Goal: Task Accomplishment & Management: Complete application form

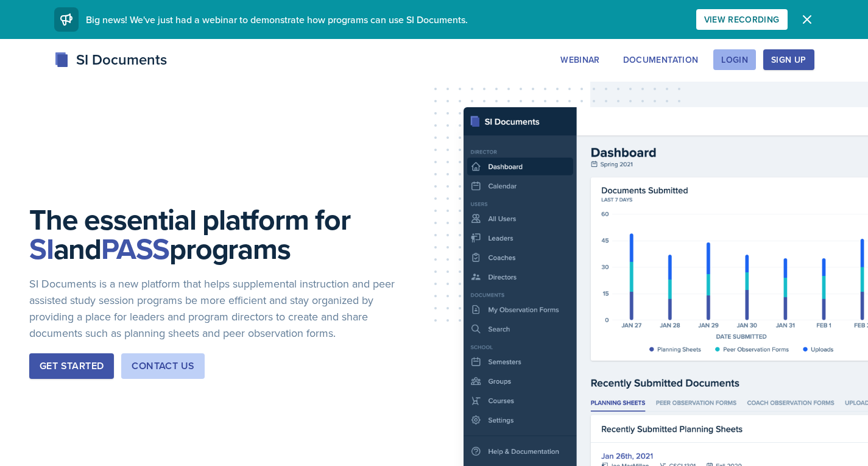
click at [741, 55] on div "Login" at bounding box center [735, 60] width 27 height 10
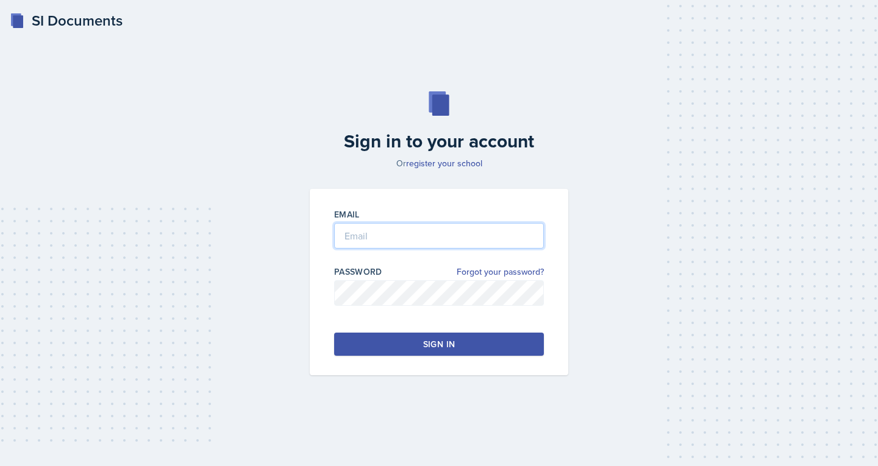
click at [483, 232] on input "email" at bounding box center [439, 236] width 210 height 26
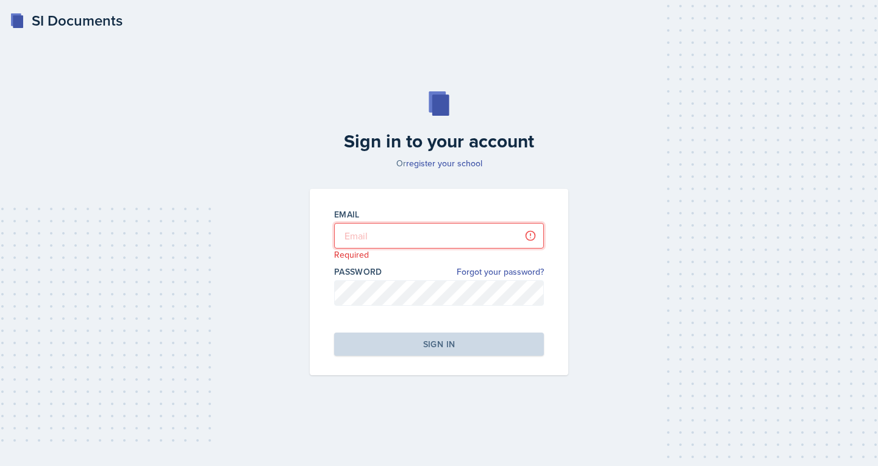
type input "[PERSON_NAME][EMAIL_ADDRESS][DOMAIN_NAME]"
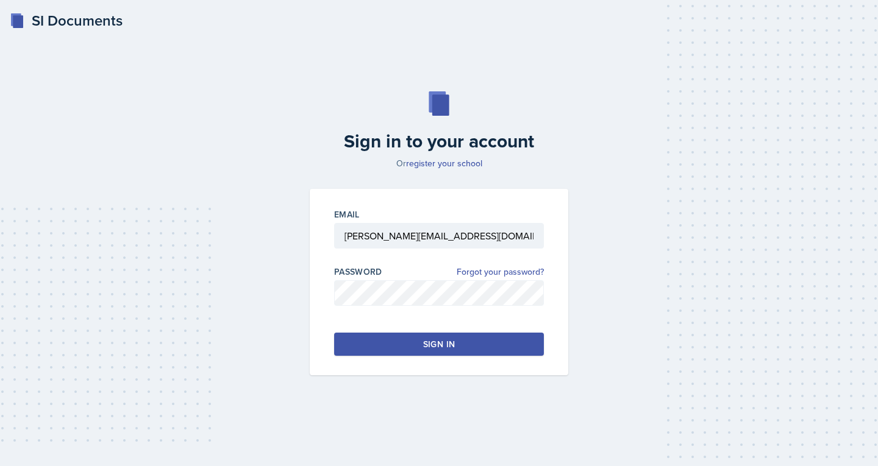
click at [400, 342] on button "Sign in" at bounding box center [439, 344] width 210 height 23
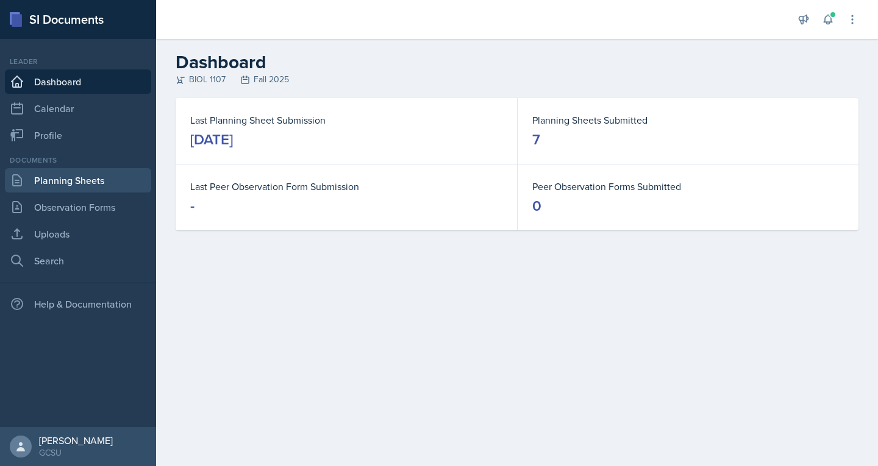
click at [48, 176] on link "Planning Sheets" at bounding box center [78, 180] width 146 height 24
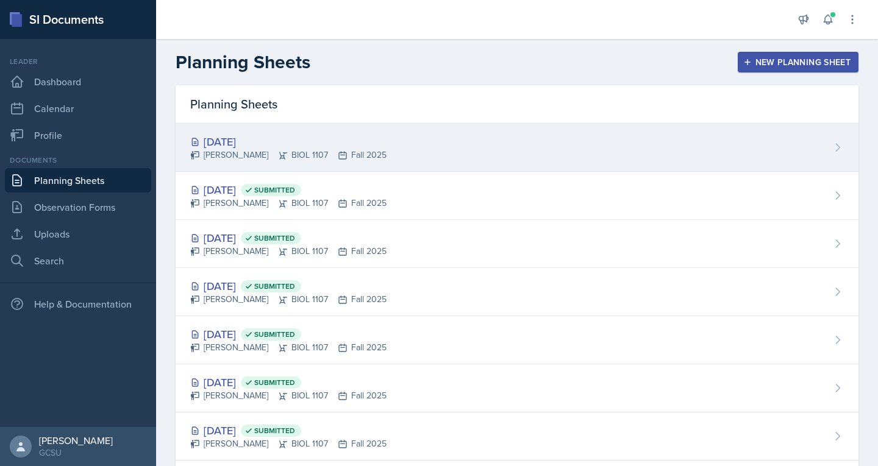
click at [244, 142] on div "[DATE]" at bounding box center [288, 141] width 196 height 16
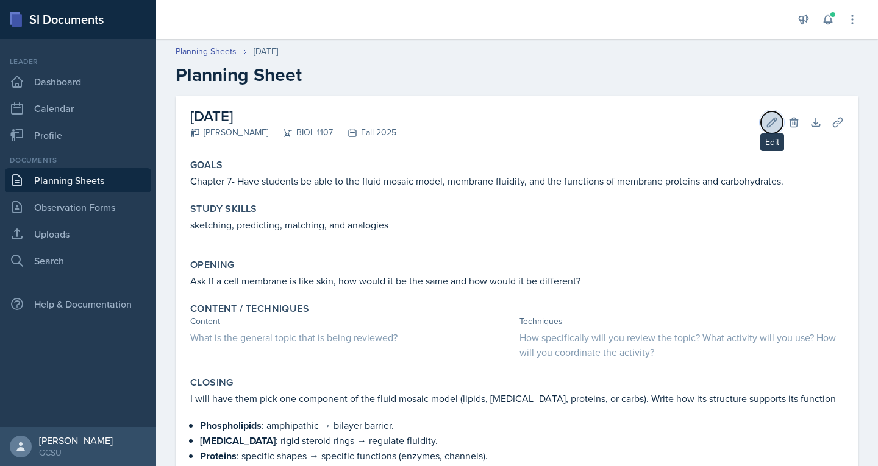
click at [768, 120] on button "Edit" at bounding box center [772, 123] width 22 height 22
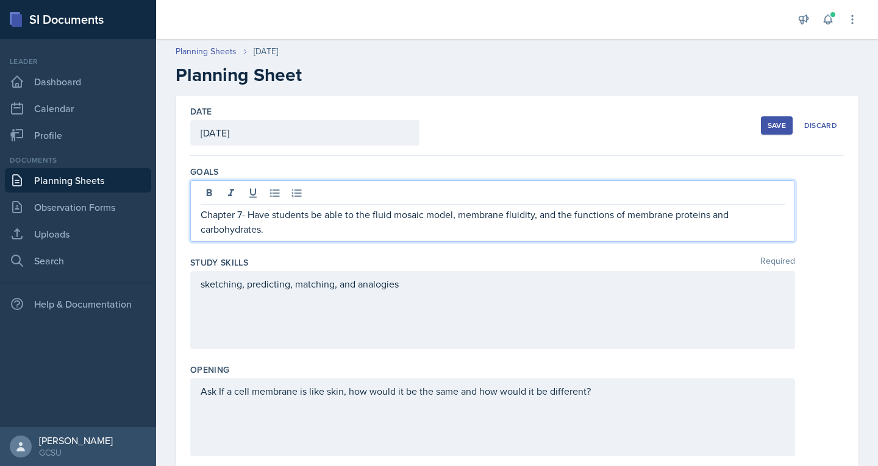
click at [394, 194] on div "Chapter 7- Have students be able to the fluid mosaic model, membrane fluidity, …" at bounding box center [492, 211] width 605 height 62
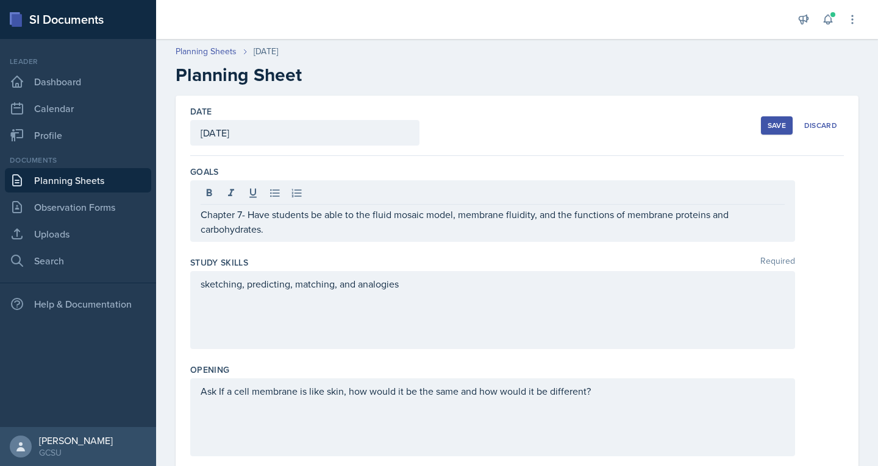
click at [394, 194] on div at bounding box center [492, 195] width 584 height 20
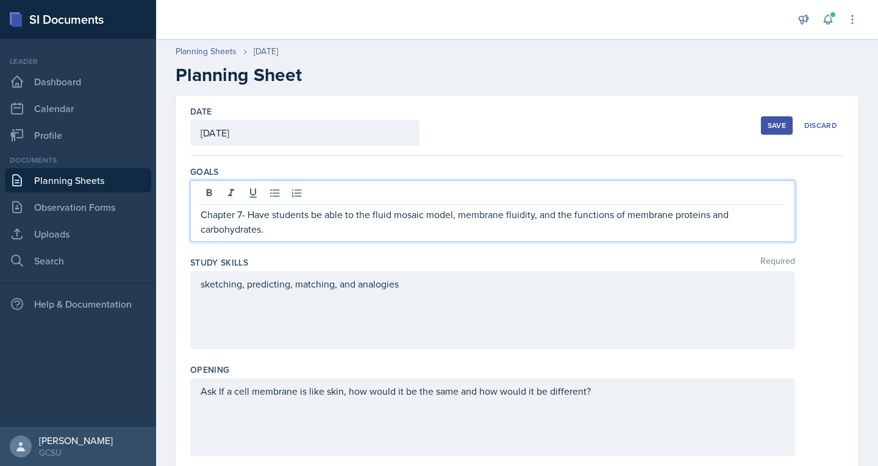
click at [381, 208] on p "Chapter 7- Have students be able to the fluid mosaic model, membrane fluidity, …" at bounding box center [492, 221] width 584 height 29
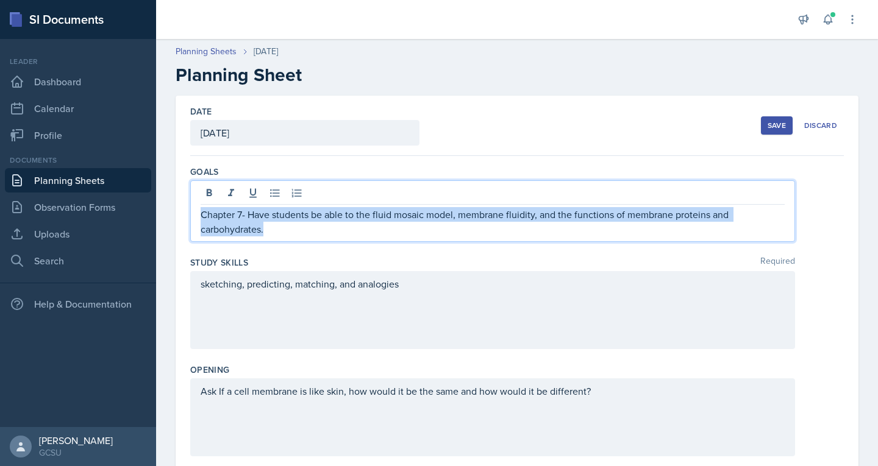
click at [381, 208] on p "Chapter 7- Have students be able to the fluid mosaic model, membrane fluidity, …" at bounding box center [492, 221] width 584 height 29
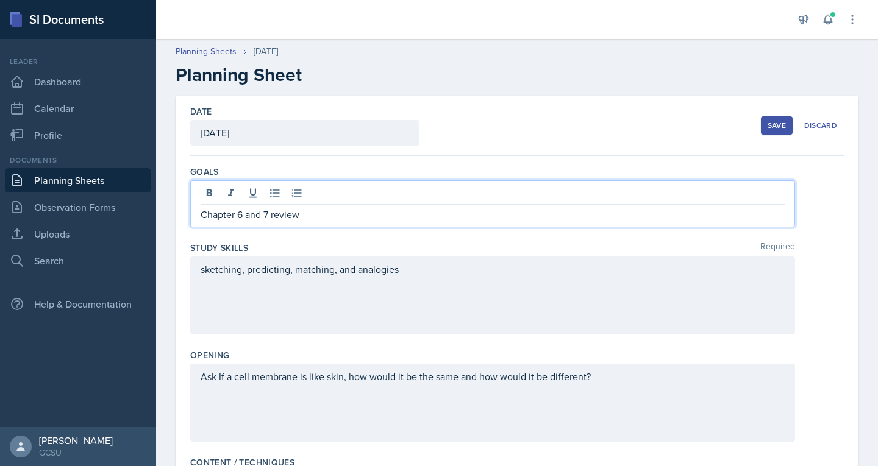
click at [225, 273] on div "sketching, predicting, matching, and analogies" at bounding box center [492, 296] width 605 height 78
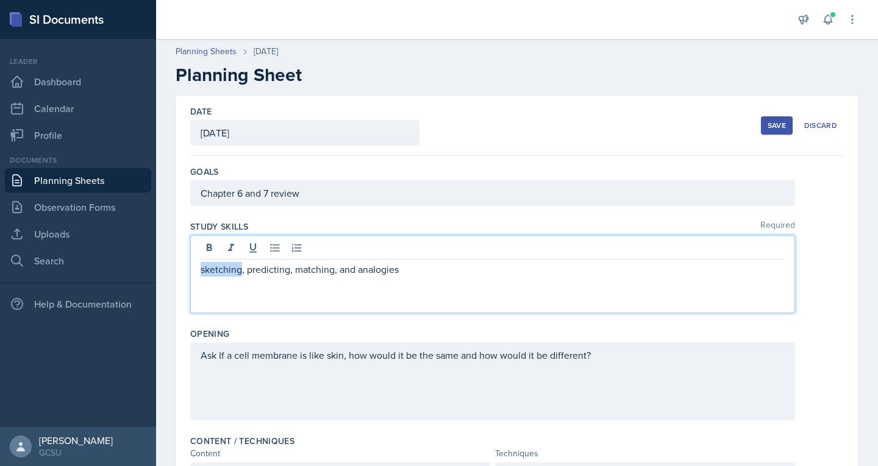
click at [225, 273] on p "sketching, predicting, matching, and analogies" at bounding box center [492, 269] width 584 height 15
click at [224, 271] on p "sketching, predicting, matching, and analogies" at bounding box center [492, 269] width 584 height 15
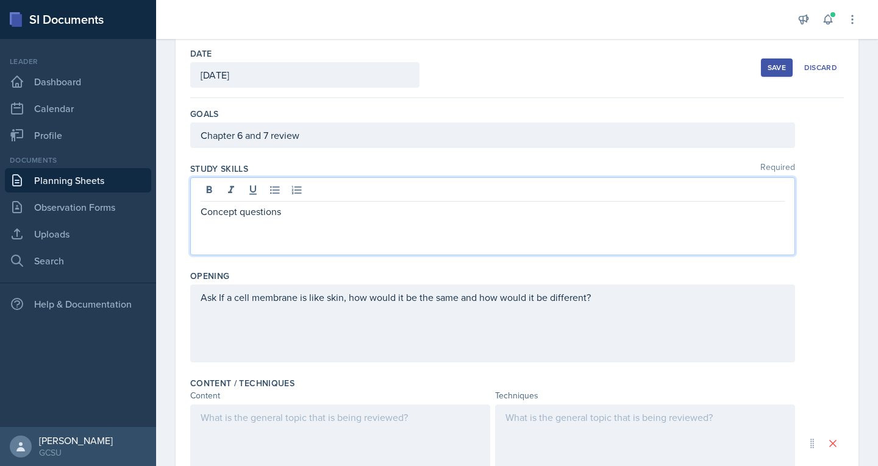
scroll to position [91, 0]
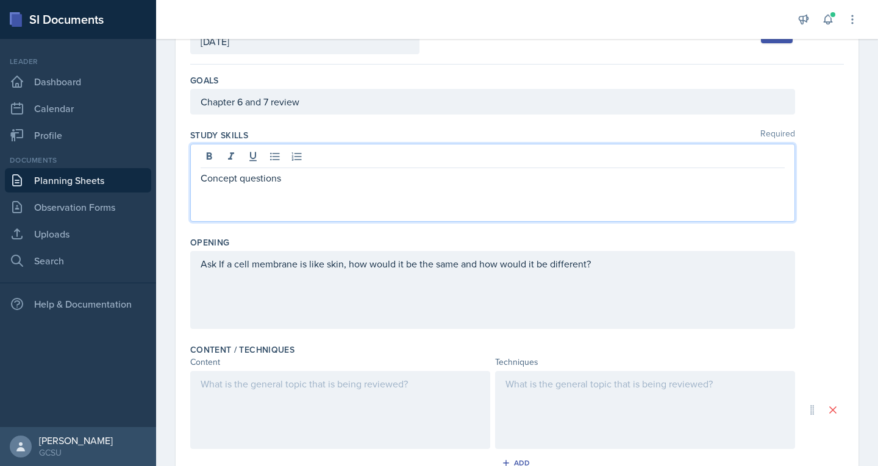
click at [243, 259] on p "Ask If a cell membrane is like skin, how would it be the same and how would it …" at bounding box center [492, 264] width 584 height 15
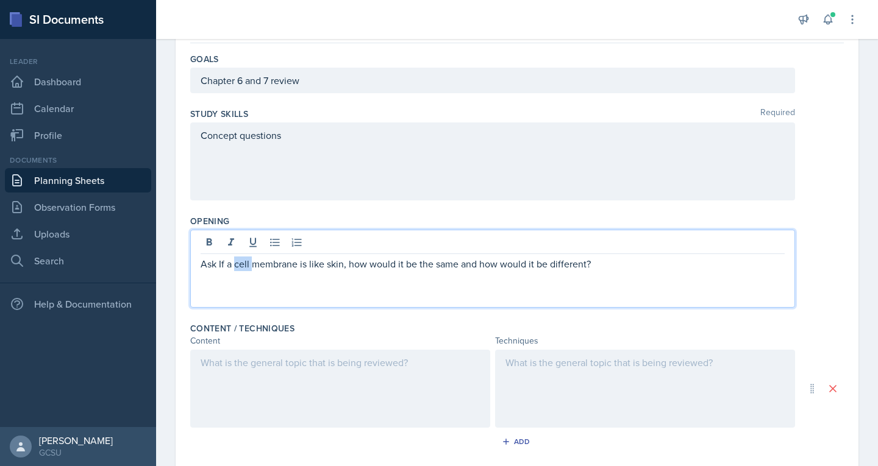
click at [243, 259] on p "Ask If a cell membrane is like skin, how would it be the same and how would it …" at bounding box center [492, 264] width 584 height 15
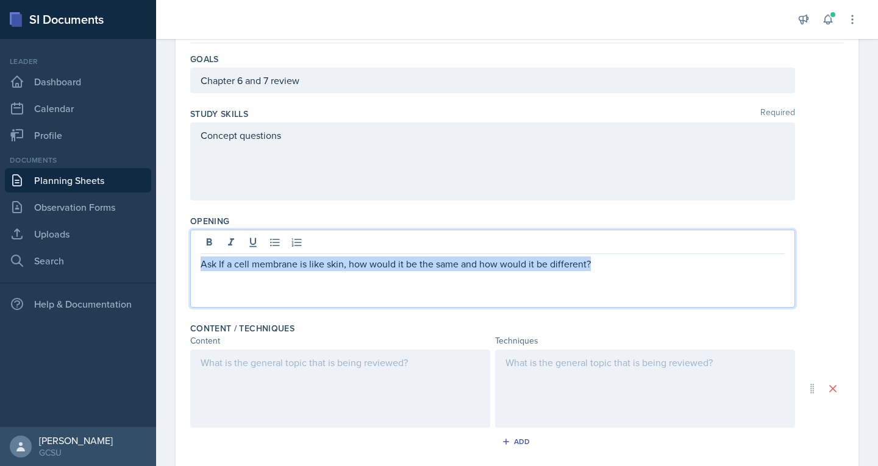
click at [243, 259] on p "Ask If a cell membrane is like skin, how would it be the same and how would it …" at bounding box center [492, 264] width 584 height 15
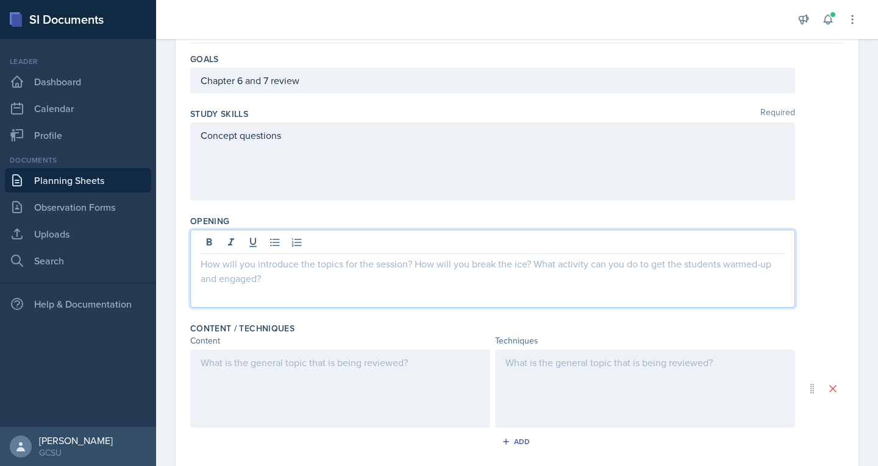
click at [243, 259] on p at bounding box center [492, 264] width 584 height 15
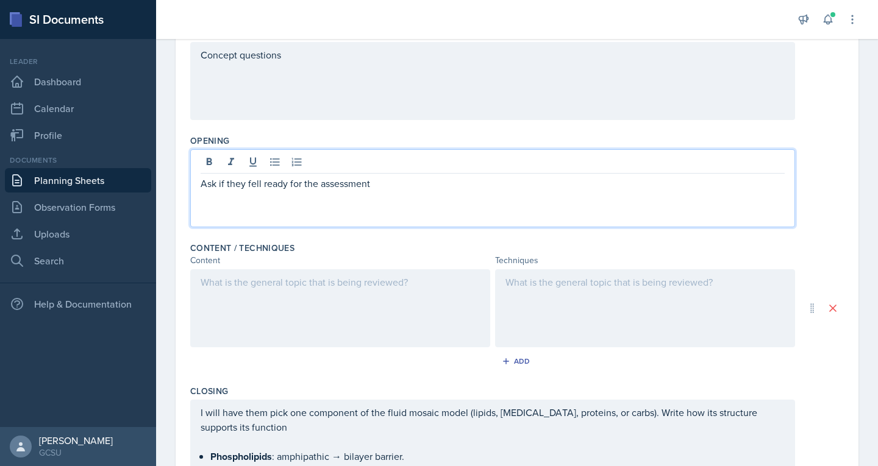
click at [220, 292] on div at bounding box center [340, 308] width 300 height 78
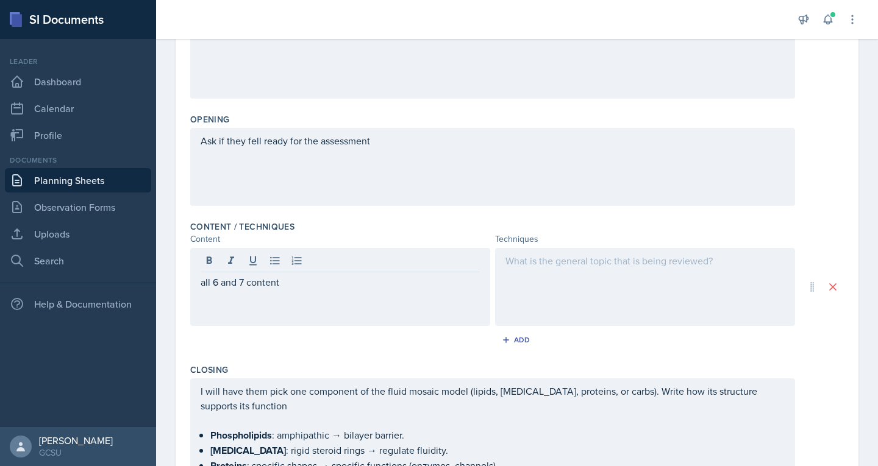
click at [537, 279] on div at bounding box center [645, 287] width 300 height 78
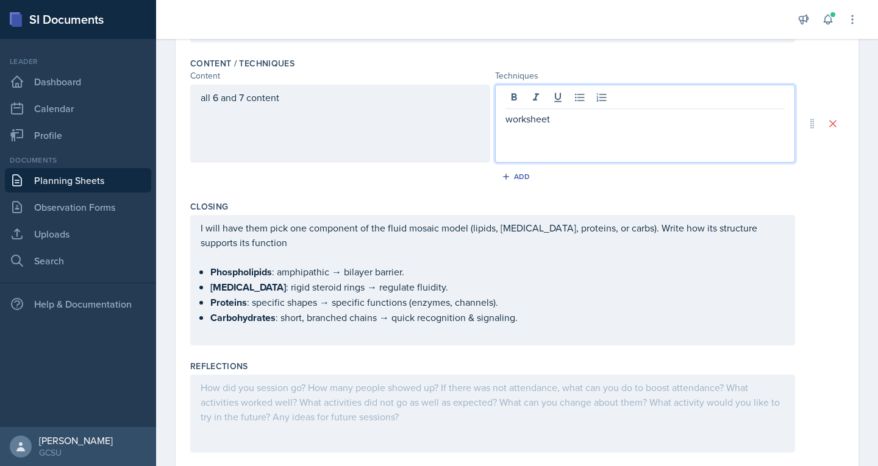
scroll to position [412, 0]
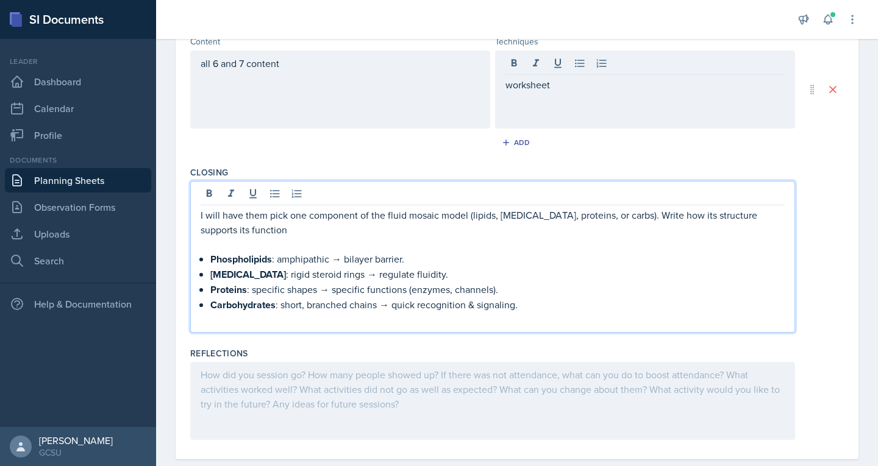
click at [272, 237] on p at bounding box center [492, 244] width 584 height 15
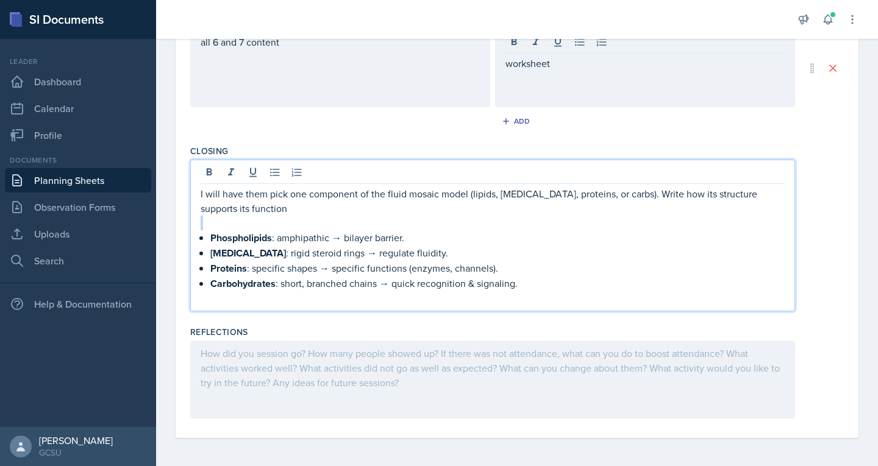
click at [272, 221] on p at bounding box center [492, 223] width 584 height 15
click at [202, 191] on p "I will have them pick one component of the fluid mosaic model (lipids, [MEDICAL…" at bounding box center [492, 200] width 584 height 29
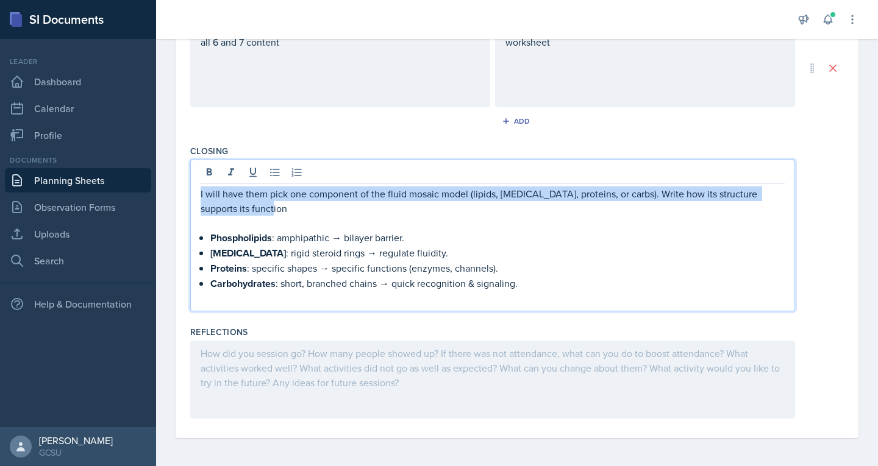
click at [202, 191] on p "I will have them pick one component of the fluid mosaic model (lipids, [MEDICAL…" at bounding box center [492, 200] width 584 height 29
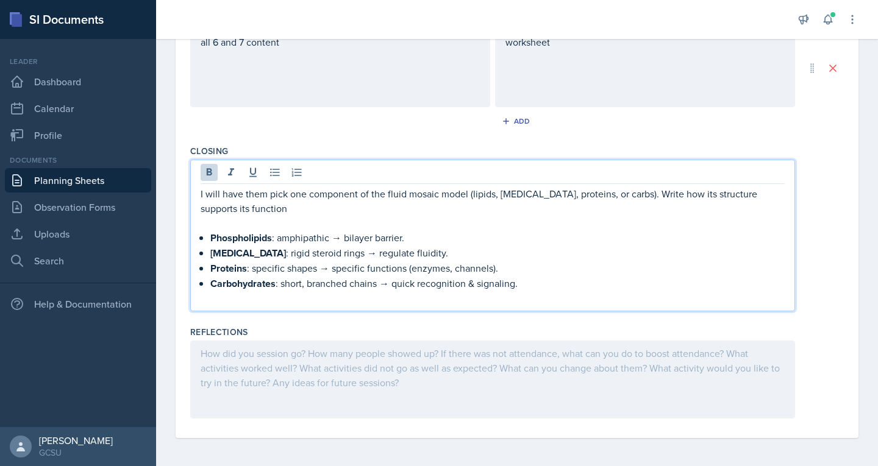
scroll to position [361, 0]
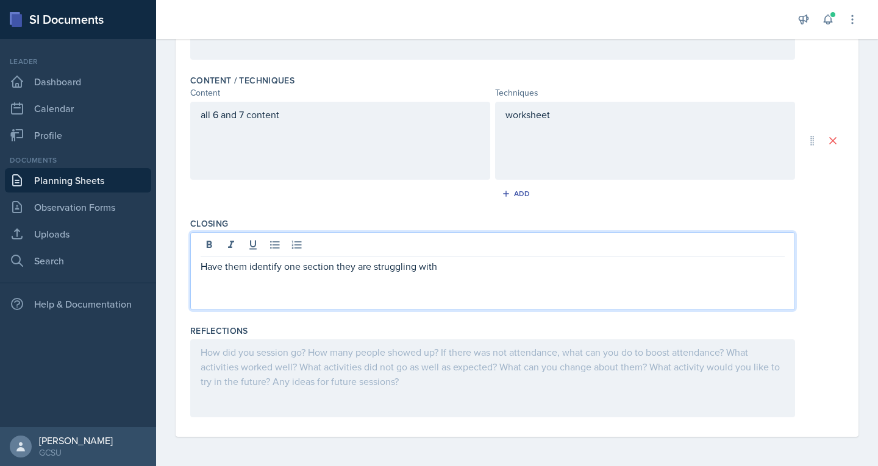
click at [453, 264] on p "Have them identify one section they are struggling with" at bounding box center [492, 266] width 584 height 15
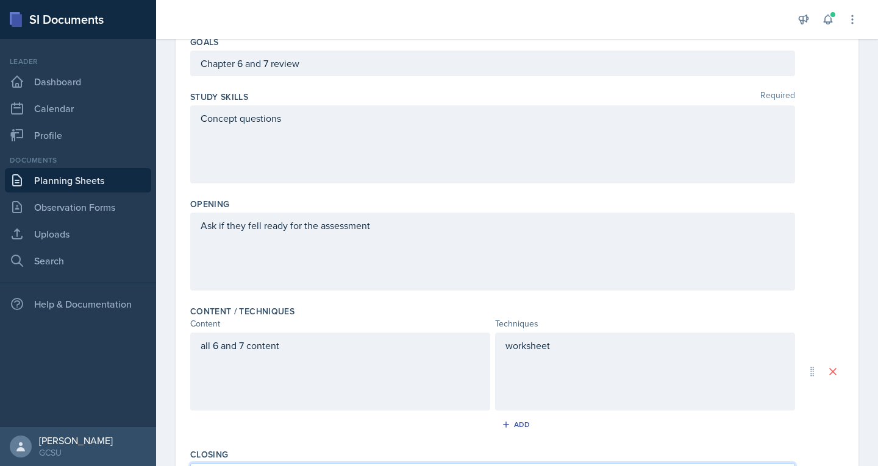
scroll to position [0, 0]
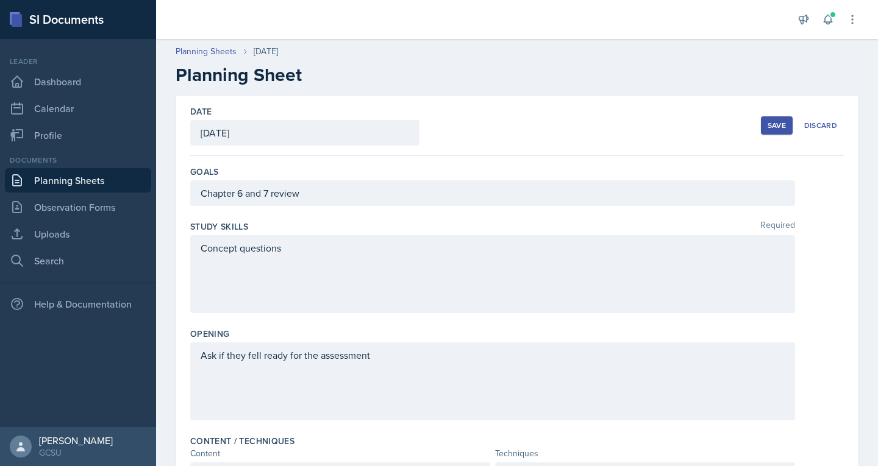
click at [770, 125] on div "Save" at bounding box center [776, 126] width 18 height 10
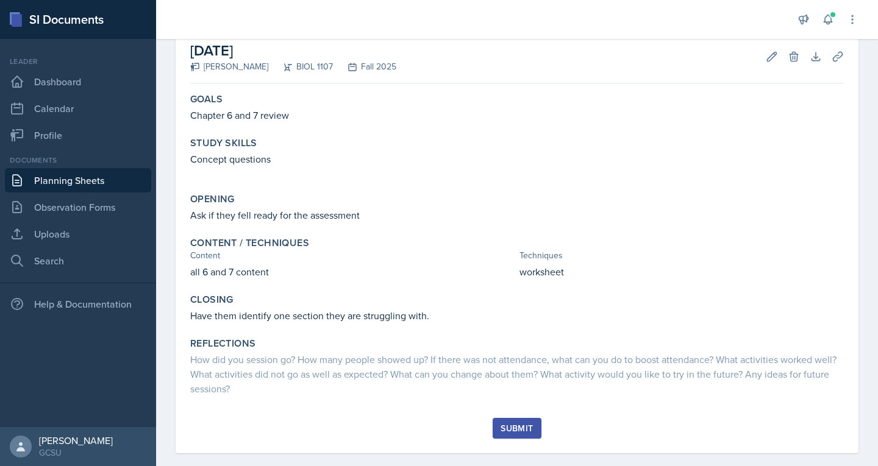
scroll to position [82, 0]
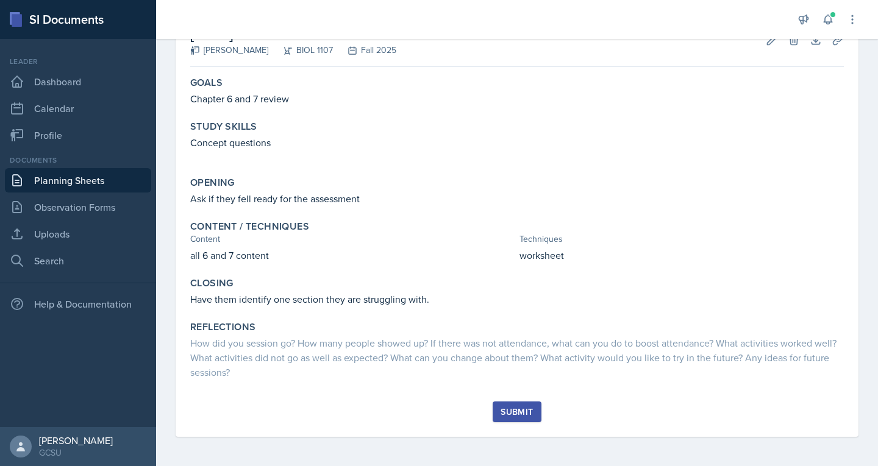
click at [513, 410] on div "Submit" at bounding box center [516, 412] width 32 height 10
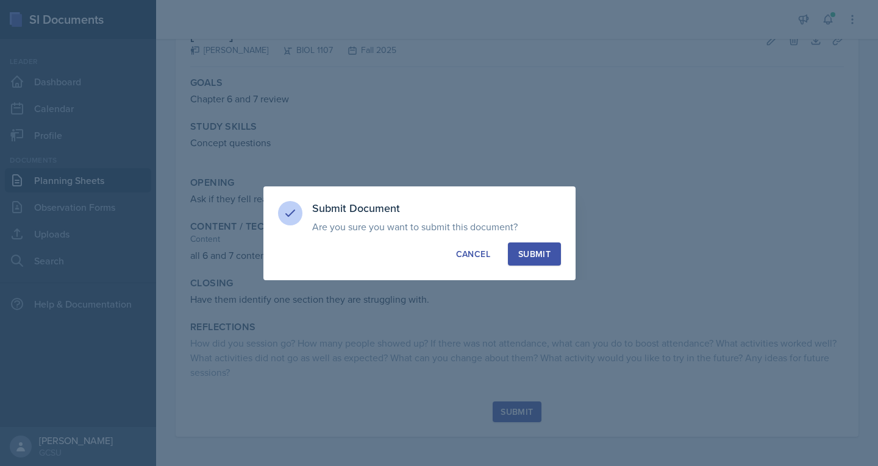
click at [536, 254] on div "Submit" at bounding box center [534, 254] width 32 height 12
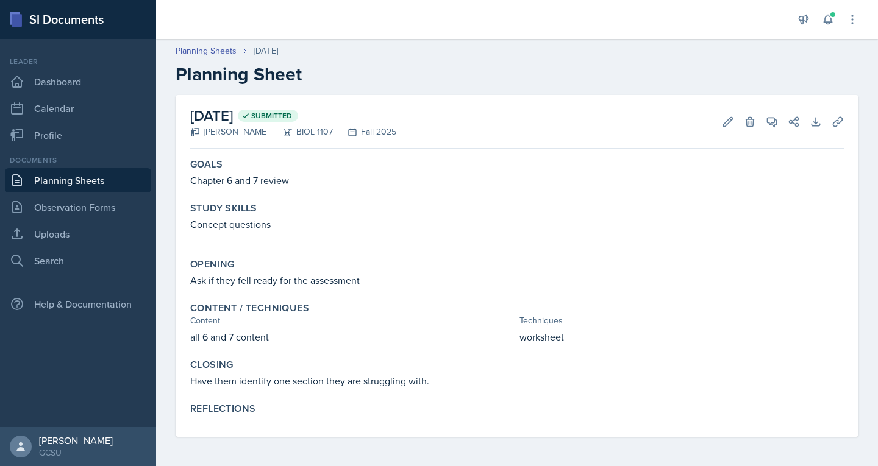
click at [96, 180] on link "Planning Sheets" at bounding box center [78, 180] width 146 height 24
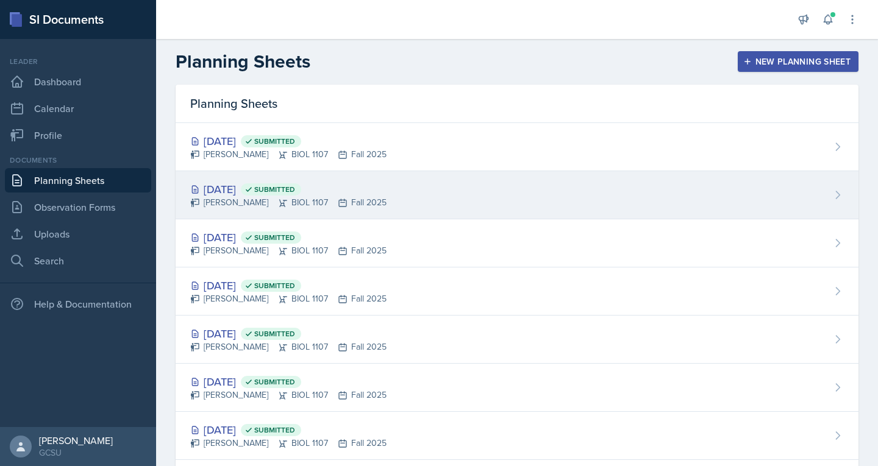
click at [229, 188] on div "[DATE] Submitted" at bounding box center [288, 189] width 196 height 16
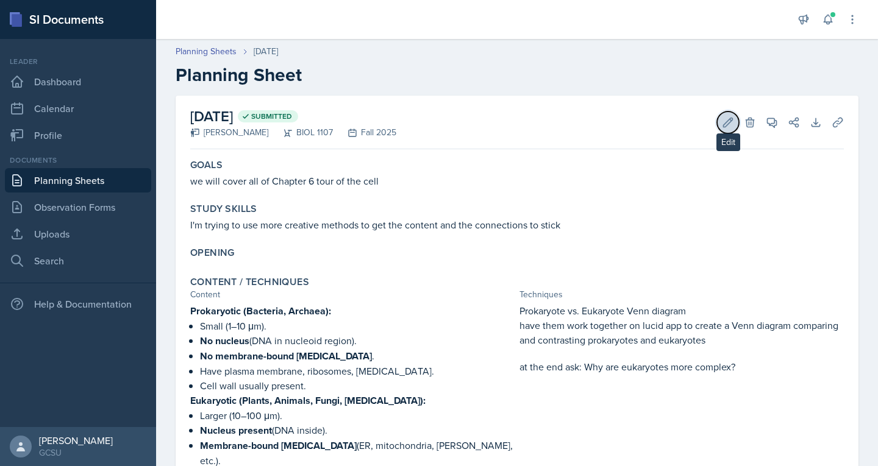
click at [722, 127] on icon at bounding box center [728, 122] width 12 height 12
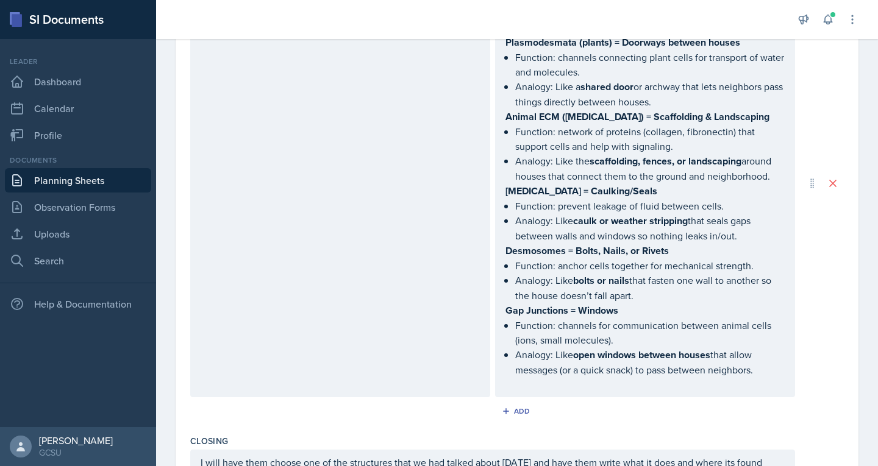
scroll to position [1240, 0]
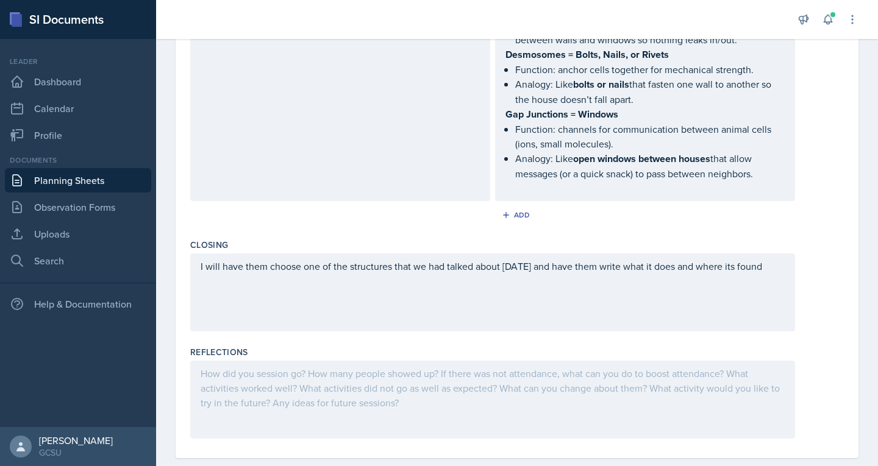
click at [314, 361] on div at bounding box center [492, 400] width 605 height 78
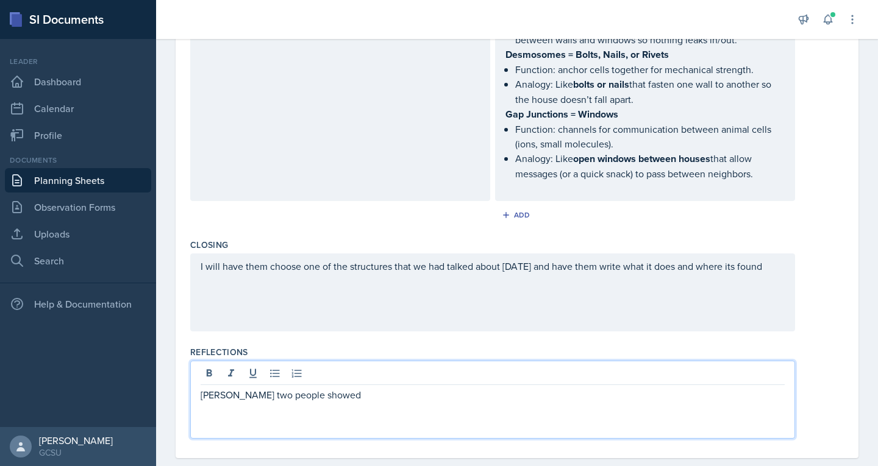
click at [212, 388] on p "[PERSON_NAME] two people showed" at bounding box center [492, 395] width 584 height 15
click at [221, 388] on p "[PERSON_NAME] two people showed" at bounding box center [492, 395] width 584 height 15
click at [318, 388] on p "Only two people showed" at bounding box center [492, 395] width 584 height 15
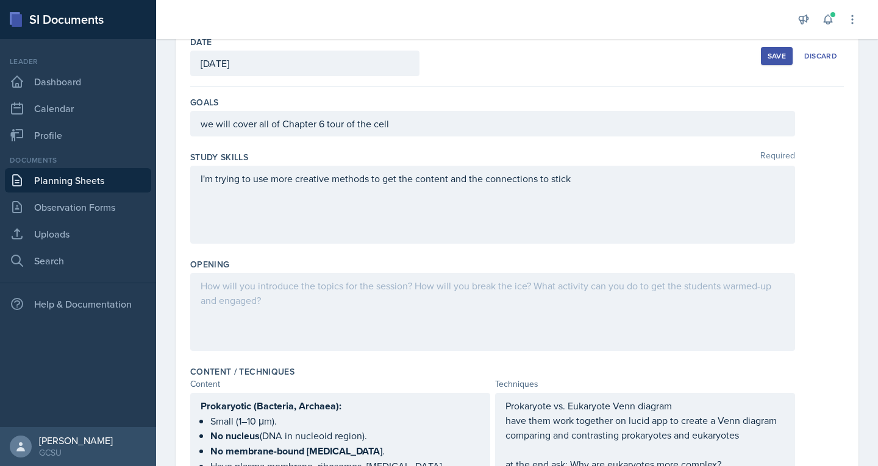
scroll to position [0, 0]
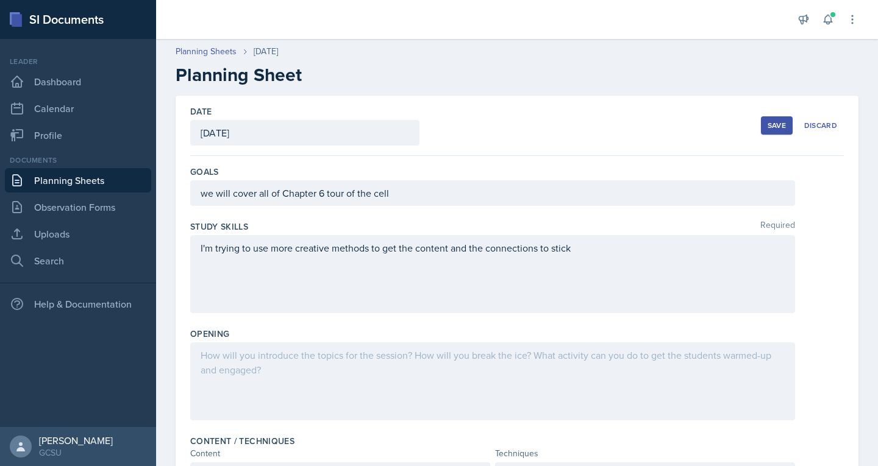
click at [768, 124] on div "Save" at bounding box center [776, 126] width 18 height 10
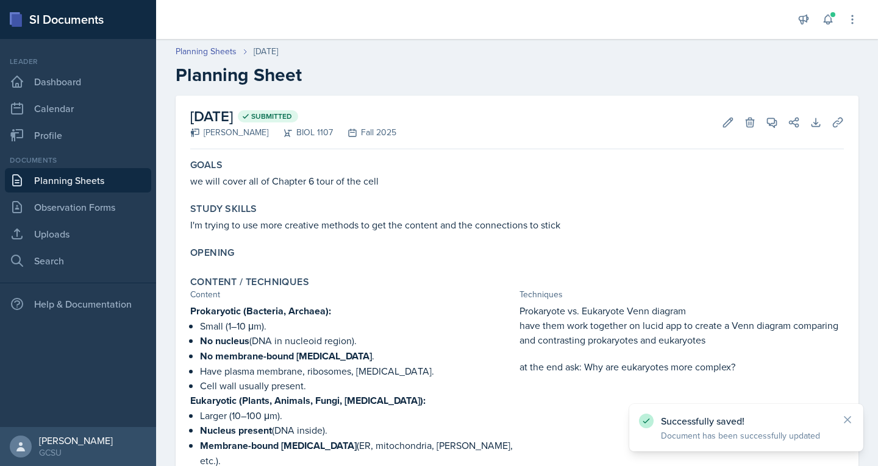
click at [97, 174] on link "Planning Sheets" at bounding box center [78, 180] width 146 height 24
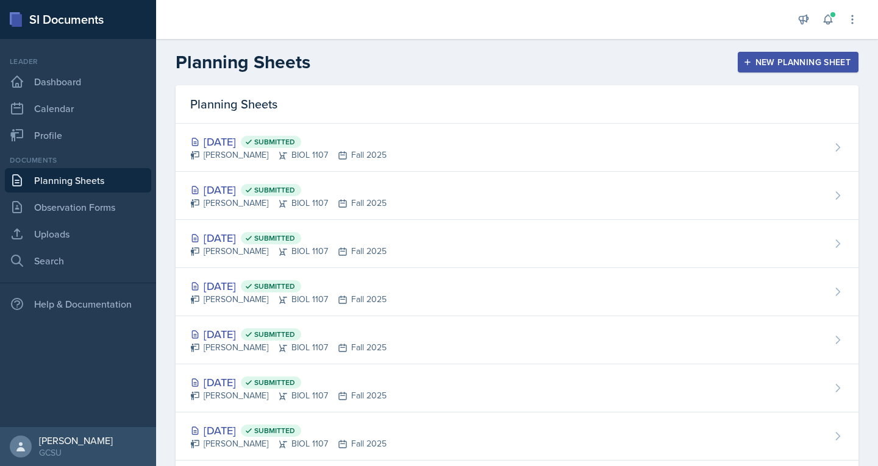
click at [811, 62] on div "New Planning Sheet" at bounding box center [797, 62] width 105 height 10
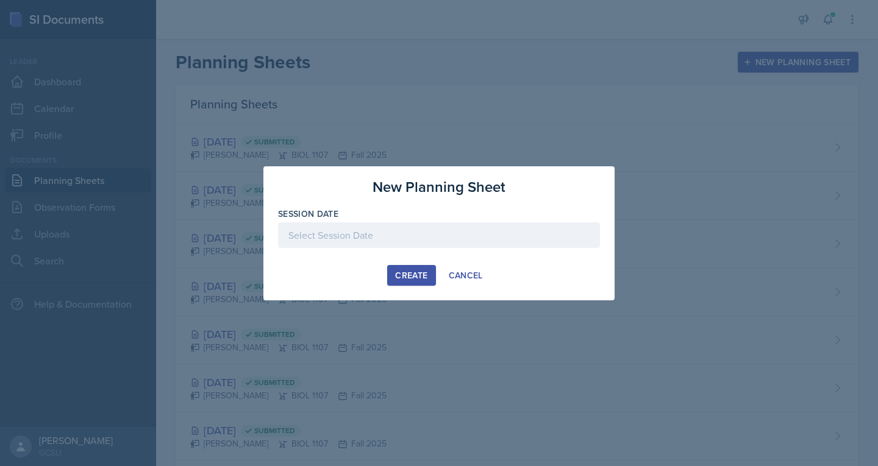
click at [412, 234] on div at bounding box center [439, 235] width 322 height 26
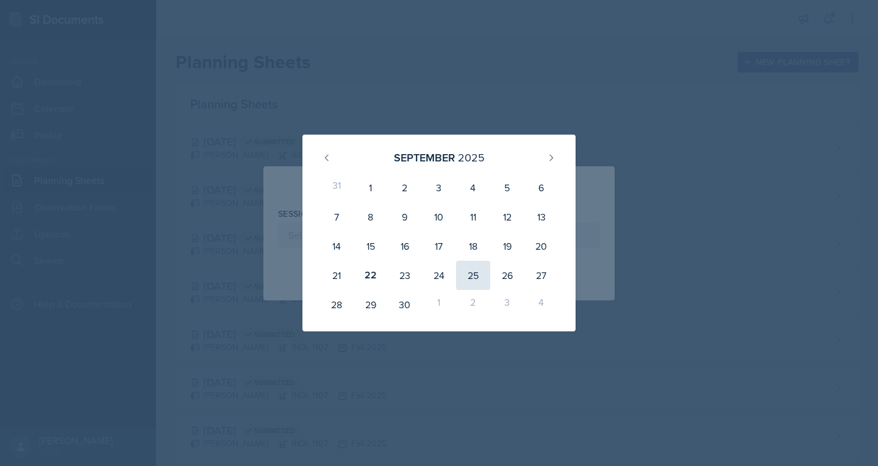
click at [474, 277] on div "25" at bounding box center [473, 275] width 34 height 29
type input "[DATE]"
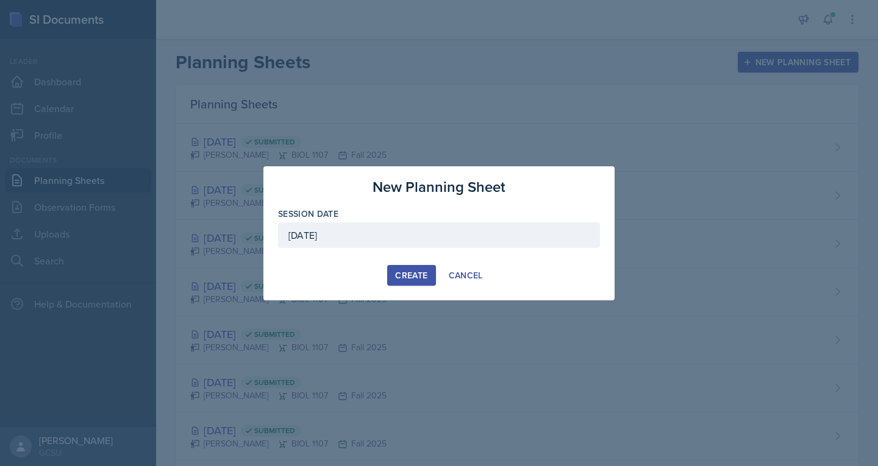
click at [414, 273] on div "Create" at bounding box center [411, 276] width 32 height 10
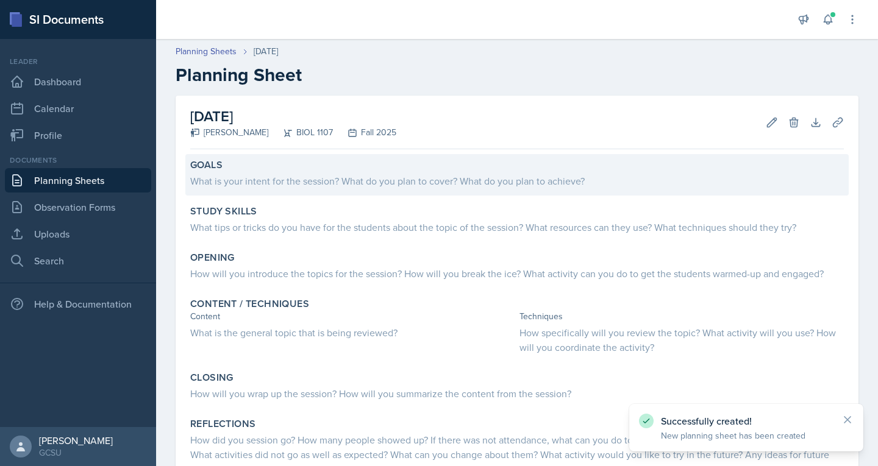
click at [363, 180] on div "What is your intent for the session? What do you plan to cover? What do you pla…" at bounding box center [516, 181] width 653 height 15
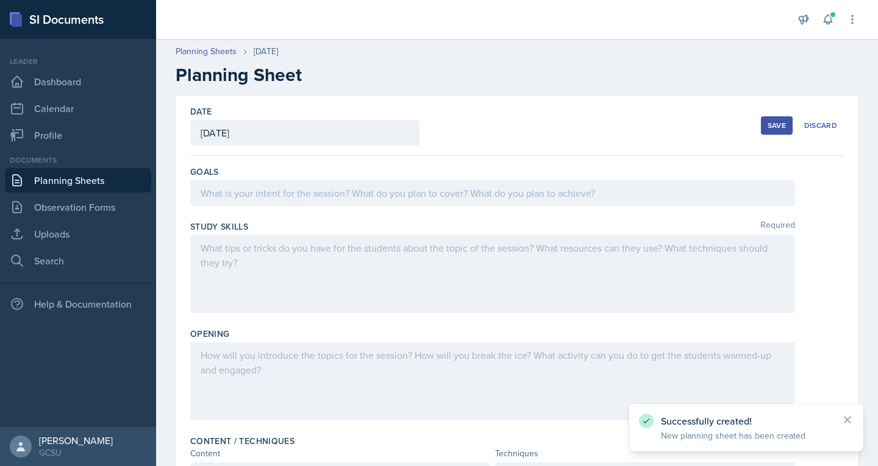
click at [343, 193] on div at bounding box center [492, 193] width 605 height 26
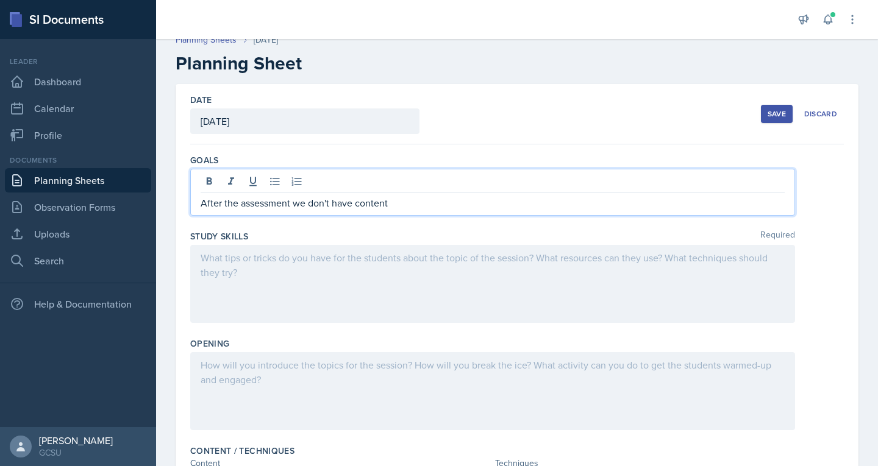
scroll to position [11, 0]
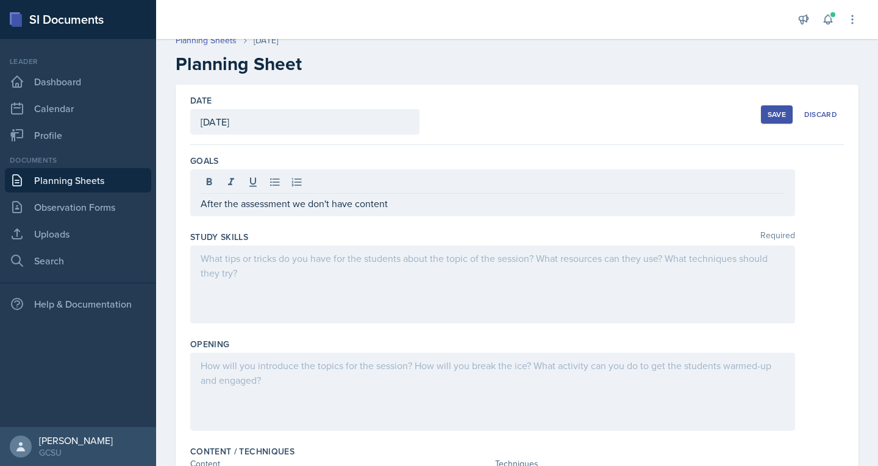
click at [229, 271] on div at bounding box center [492, 285] width 605 height 78
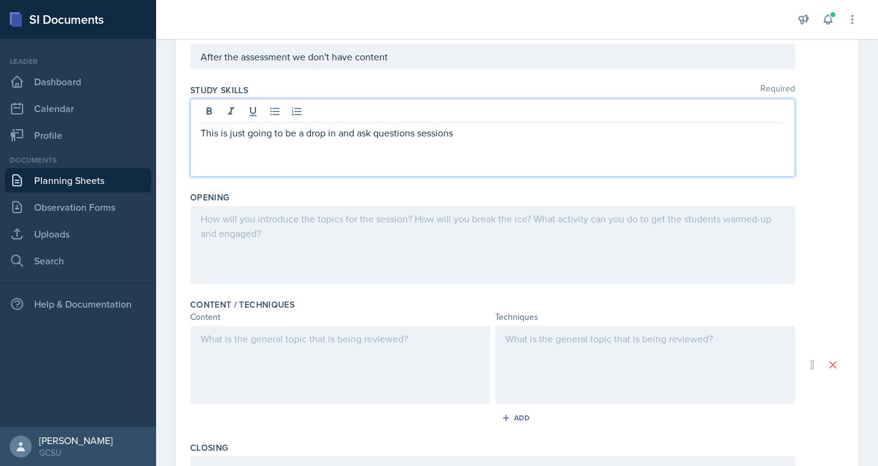
scroll to position [0, 0]
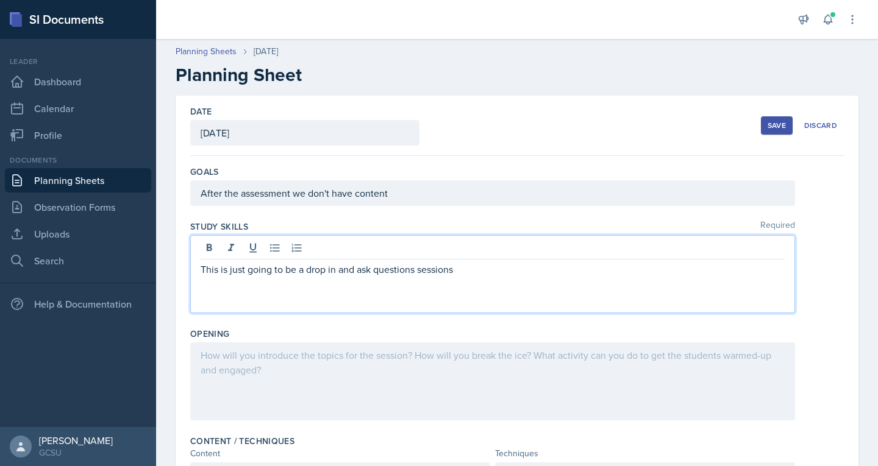
click at [768, 126] on div "Save" at bounding box center [776, 126] width 18 height 10
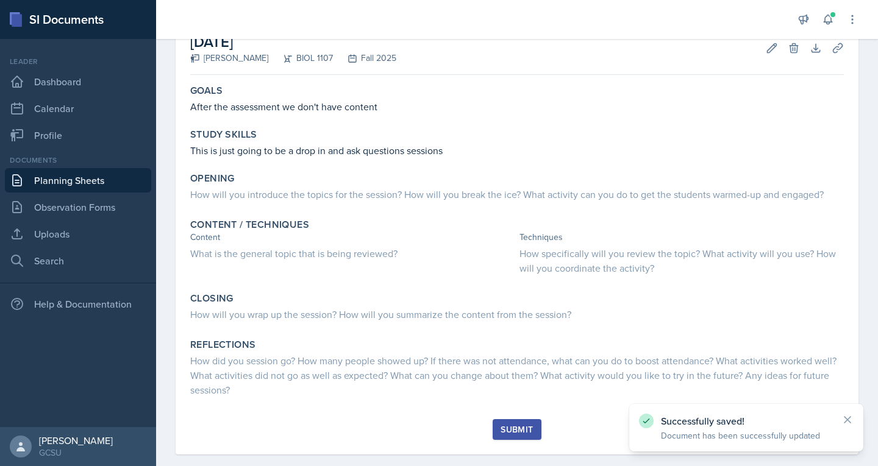
scroll to position [92, 0]
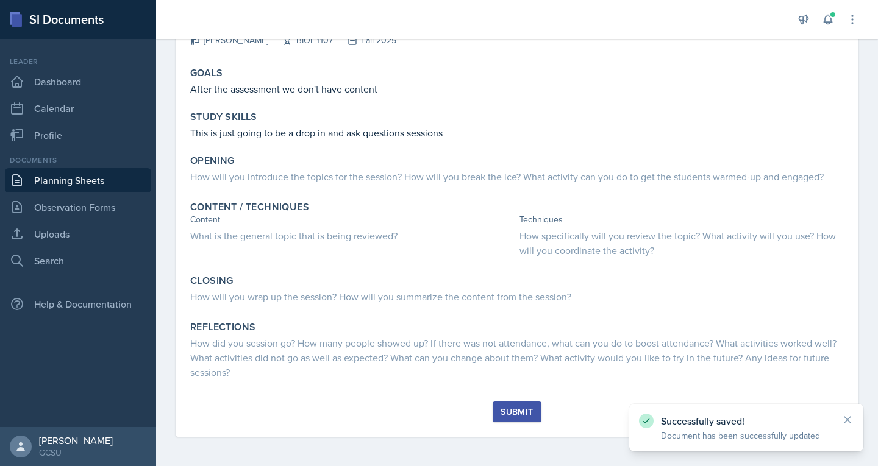
click at [522, 413] on div "Submit" at bounding box center [516, 412] width 32 height 10
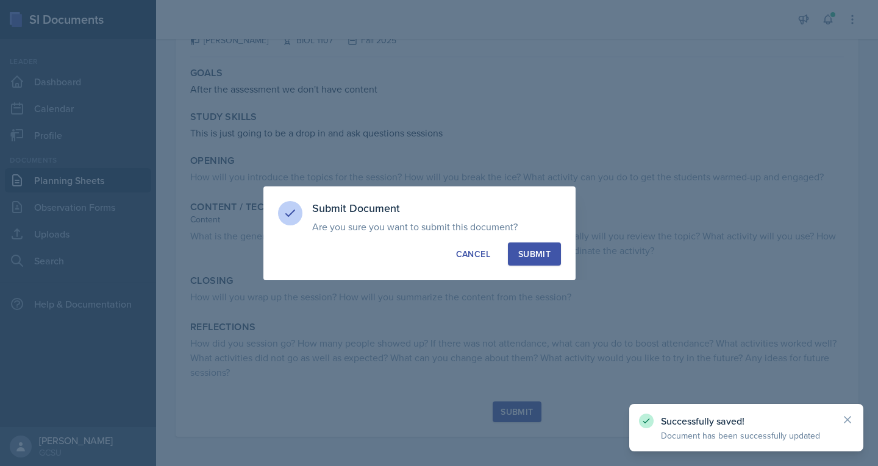
click at [534, 254] on div "Submit" at bounding box center [534, 254] width 32 height 12
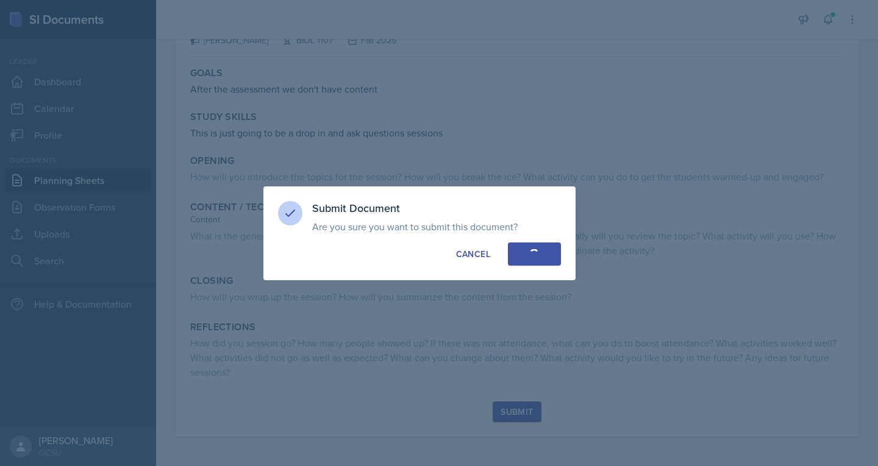
scroll to position [0, 0]
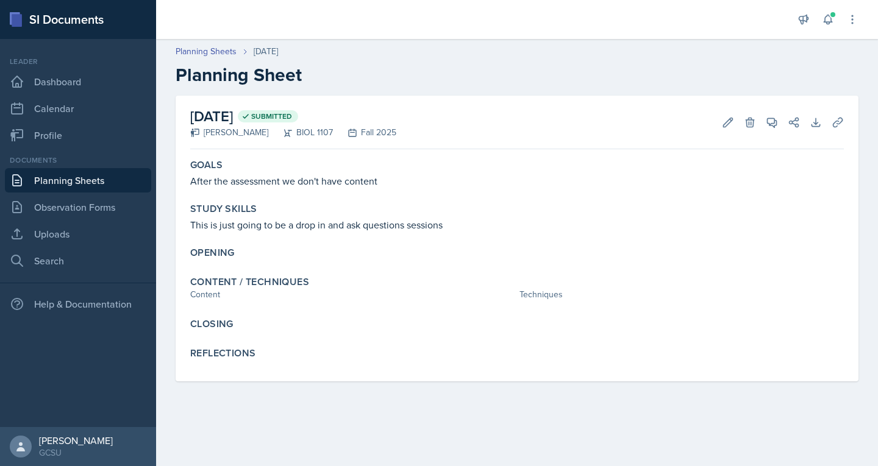
click at [71, 179] on link "Planning Sheets" at bounding box center [78, 180] width 146 height 24
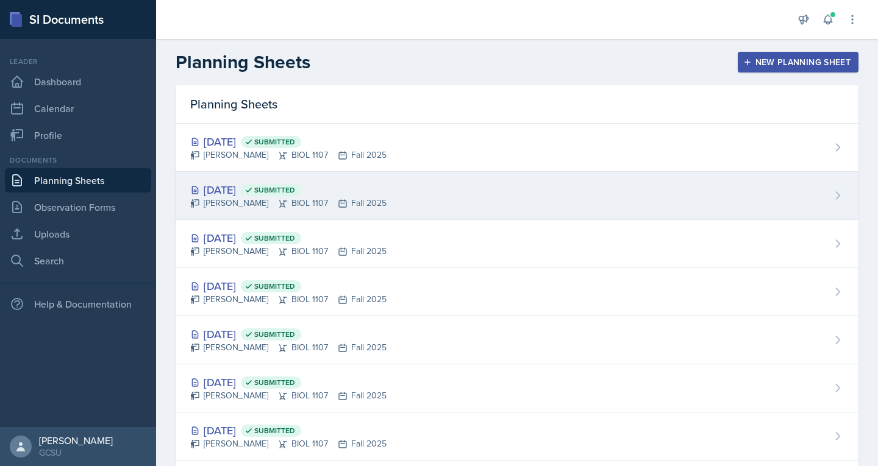
click at [214, 194] on div "[DATE] Submitted" at bounding box center [288, 190] width 196 height 16
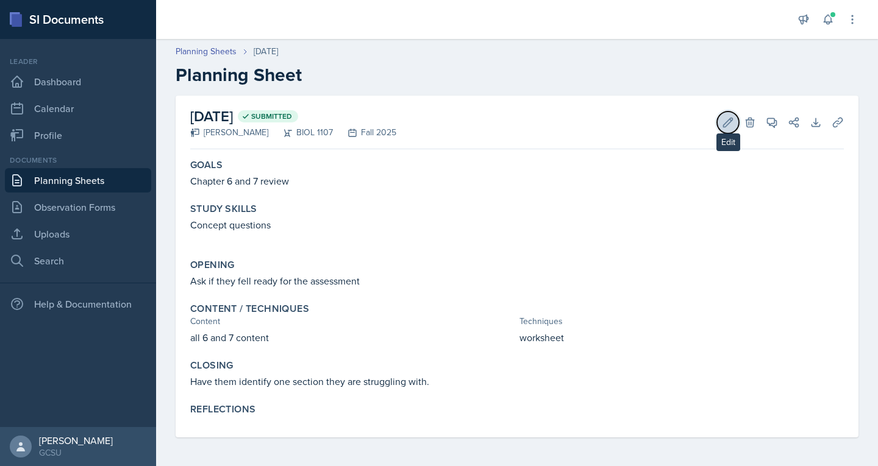
click at [722, 124] on icon at bounding box center [728, 122] width 12 height 12
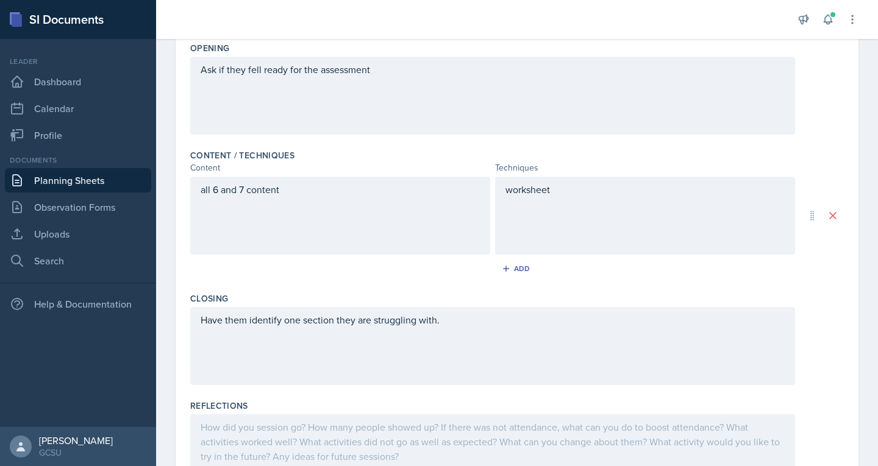
scroll to position [361, 0]
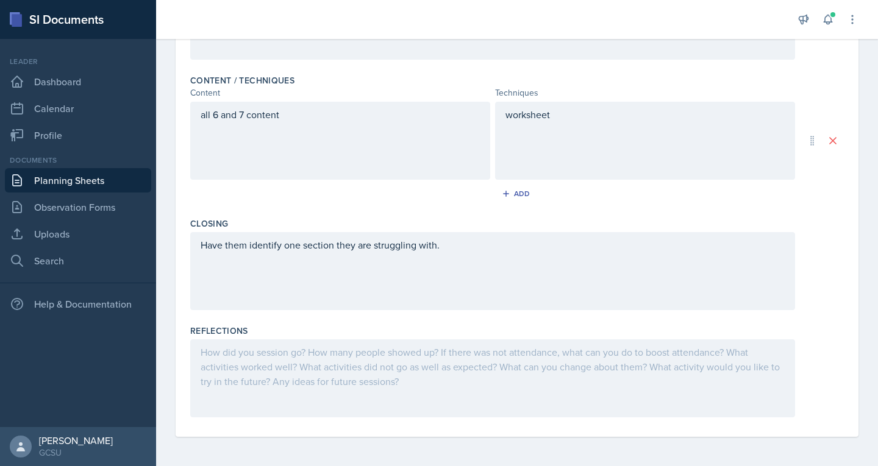
click at [305, 361] on div at bounding box center [492, 378] width 605 height 78
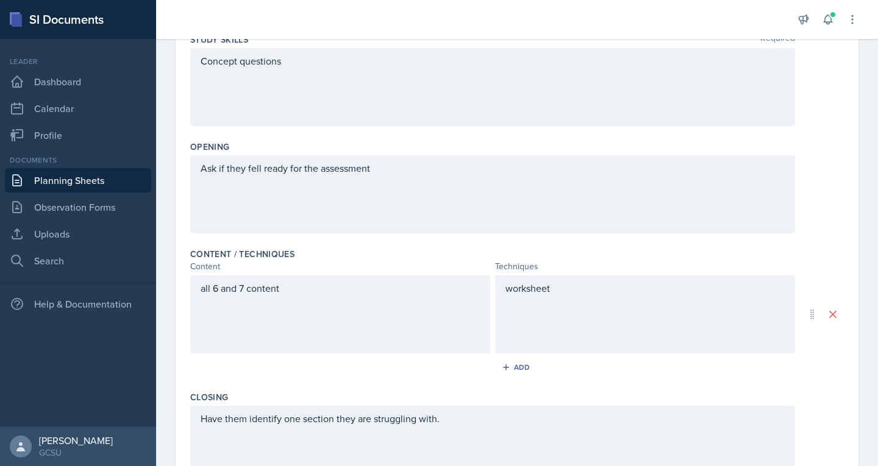
scroll to position [0, 0]
